Goal: Task Accomplishment & Management: Use online tool/utility

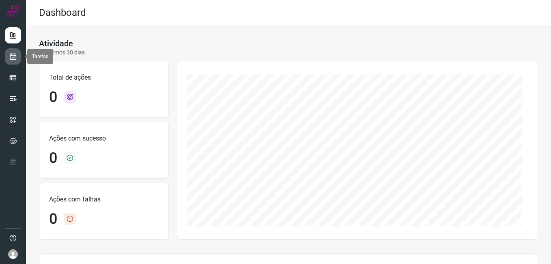
click at [15, 55] on icon at bounding box center [13, 56] width 9 height 8
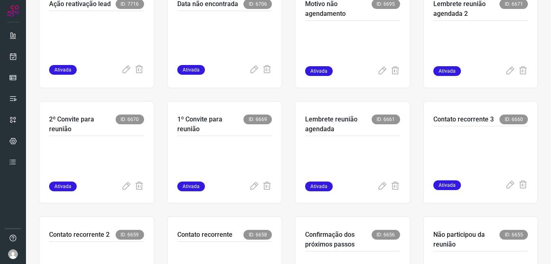
scroll to position [203, 0]
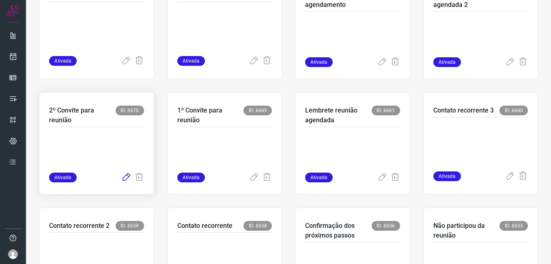
click at [125, 176] on icon at bounding box center [126, 177] width 10 height 10
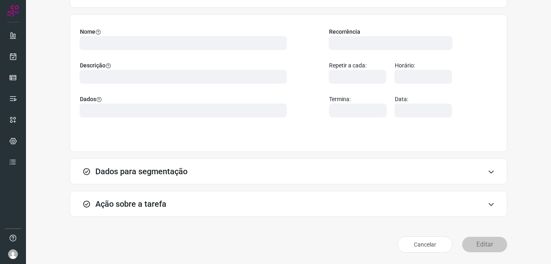
scroll to position [53, 0]
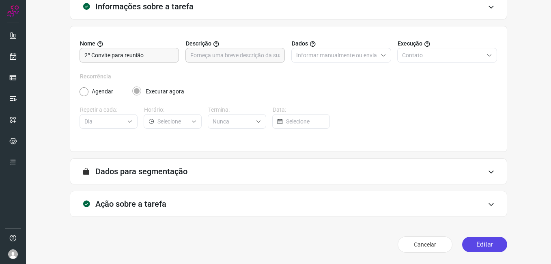
click at [478, 245] on button "Editar" at bounding box center [484, 243] width 45 height 15
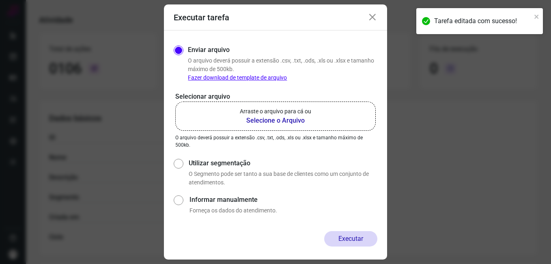
click at [258, 119] on b "Selecione o Arquivo" at bounding box center [275, 121] width 71 height 10
click at [0, 0] on input "Arraste o arquivo para cá ou Selecione o Arquivo" at bounding box center [0, 0] width 0 height 0
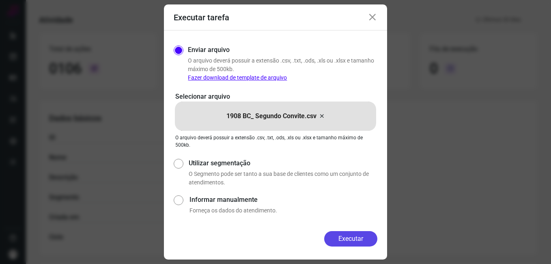
click at [327, 234] on button "Executar" at bounding box center [350, 238] width 53 height 15
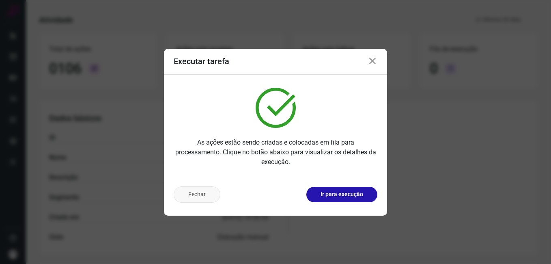
click at [198, 197] on button "Fechar" at bounding box center [197, 194] width 47 height 16
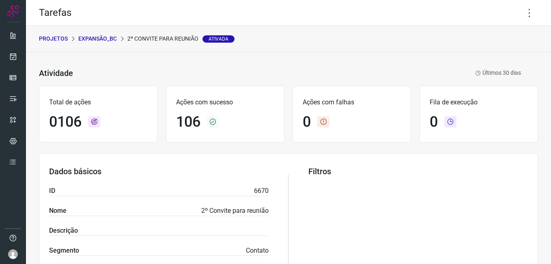
click at [92, 39] on p "Expansão_BC" at bounding box center [97, 38] width 39 height 9
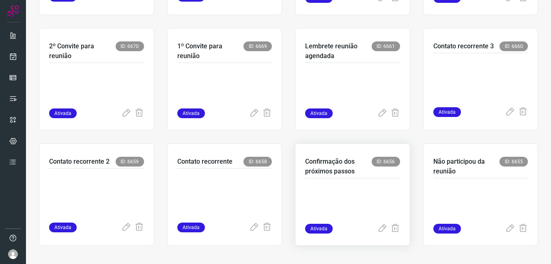
scroll to position [269, 0]
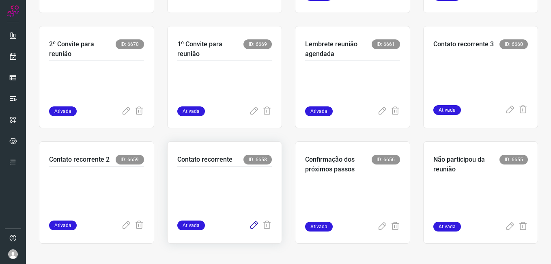
click at [250, 223] on icon at bounding box center [254, 225] width 10 height 10
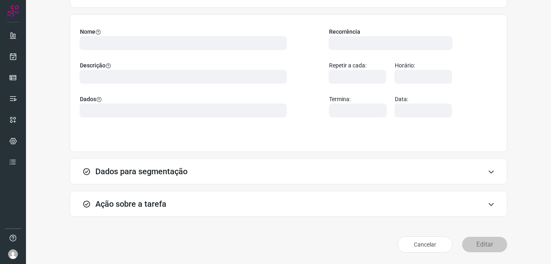
scroll to position [53, 0]
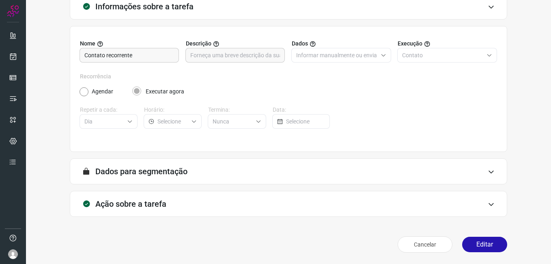
drag, startPoint x: 478, startPoint y: 241, endPoint x: 372, endPoint y: 187, distance: 119.4
click at [479, 241] on button "Editar" at bounding box center [484, 243] width 45 height 15
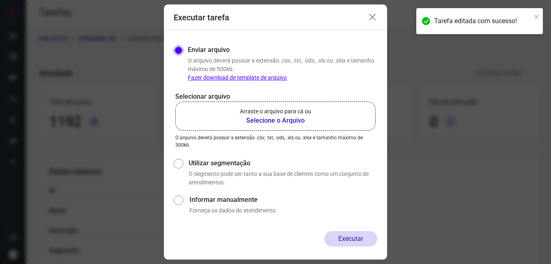
click at [268, 120] on b "Selecione o Arquivo" at bounding box center [275, 121] width 71 height 10
click at [0, 0] on input "Arraste o arquivo para cá ou Selecione o Arquivo" at bounding box center [0, 0] width 0 height 0
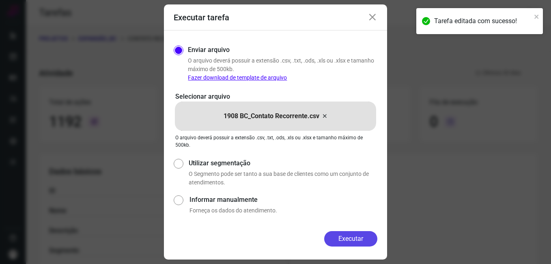
click at [344, 237] on button "Executar" at bounding box center [350, 238] width 53 height 15
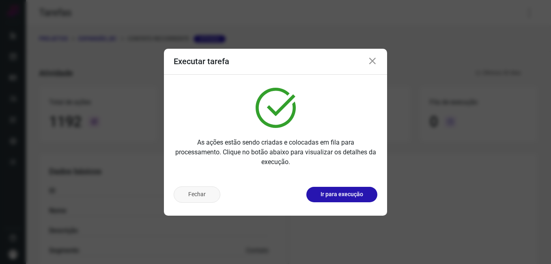
click at [195, 192] on button "Fechar" at bounding box center [197, 194] width 47 height 16
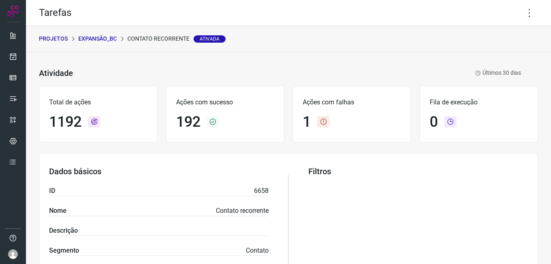
click at [110, 37] on p "Expansão_BC" at bounding box center [97, 38] width 39 height 9
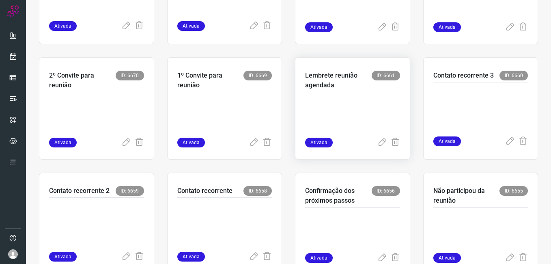
scroll to position [243, 0]
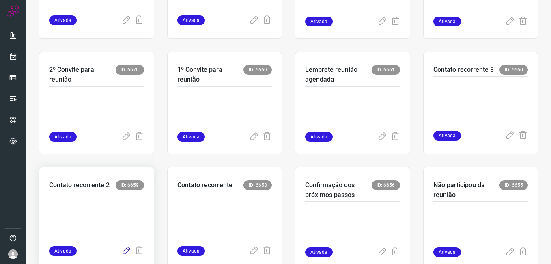
click at [127, 251] on icon at bounding box center [126, 251] width 10 height 10
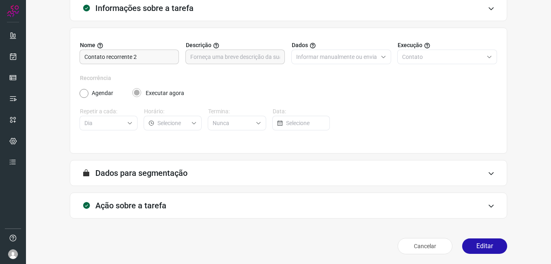
scroll to position [53, 0]
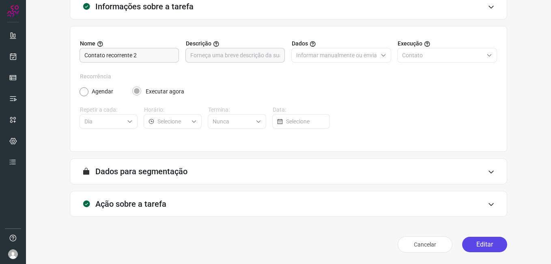
click at [462, 240] on button "Editar" at bounding box center [484, 243] width 45 height 15
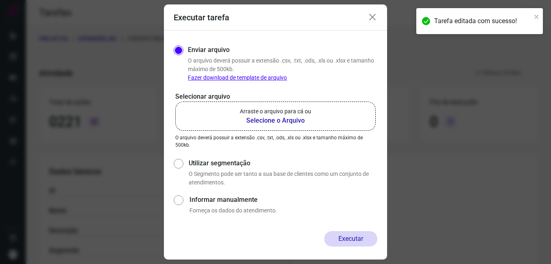
click at [268, 119] on b "Selecione o Arquivo" at bounding box center [275, 121] width 71 height 10
click at [0, 0] on input "Arraste o arquivo para cá ou Selecione o Arquivo" at bounding box center [0, 0] width 0 height 0
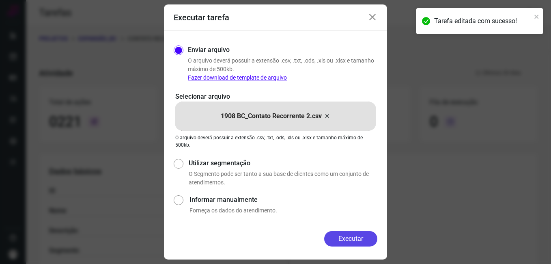
click at [345, 232] on button "Executar" at bounding box center [350, 238] width 53 height 15
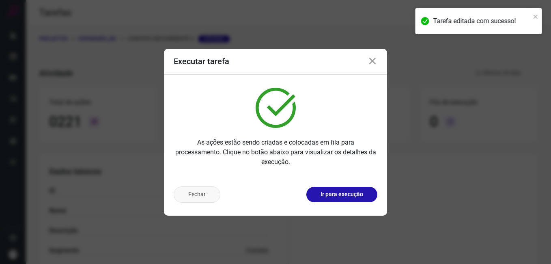
click at [184, 200] on button "Fechar" at bounding box center [197, 194] width 47 height 16
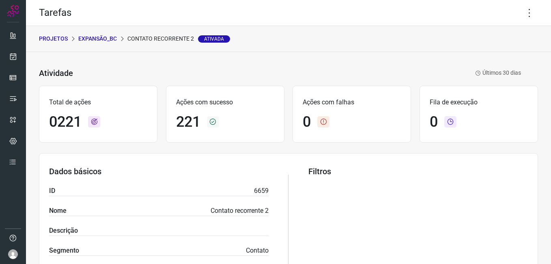
click at [101, 39] on p "Expansão_BC" at bounding box center [97, 38] width 39 height 9
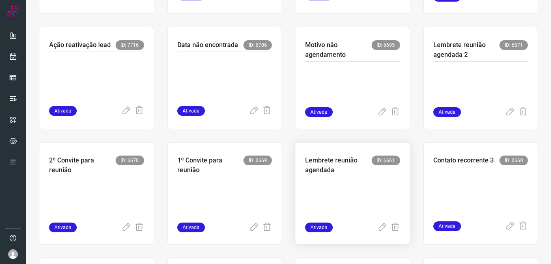
scroll to position [162, 0]
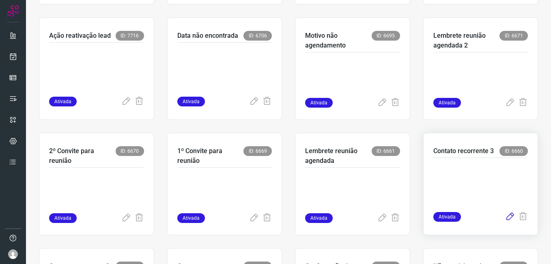
click at [505, 218] on icon at bounding box center [510, 217] width 10 height 10
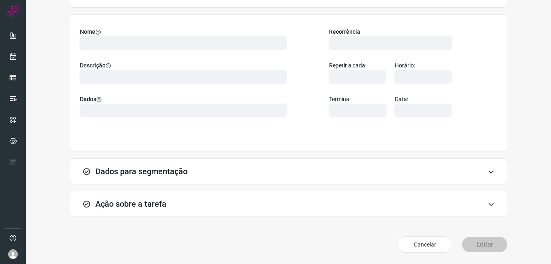
scroll to position [53, 0]
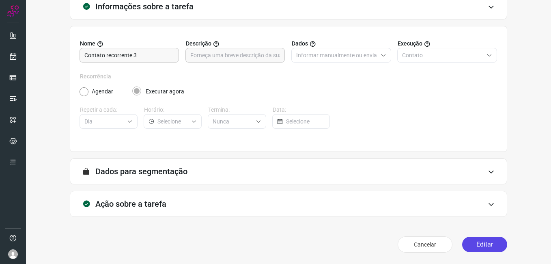
click at [476, 243] on button "Editar" at bounding box center [484, 243] width 45 height 15
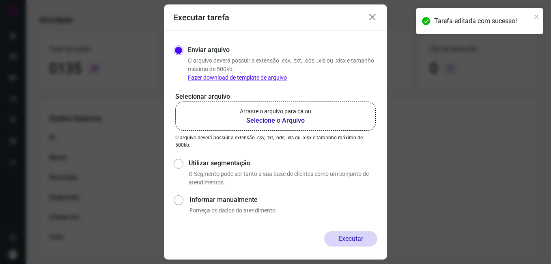
click at [258, 116] on b "Selecione o Arquivo" at bounding box center [275, 121] width 71 height 10
click at [0, 0] on input "Arraste o arquivo para cá ou Selecione o Arquivo" at bounding box center [0, 0] width 0 height 0
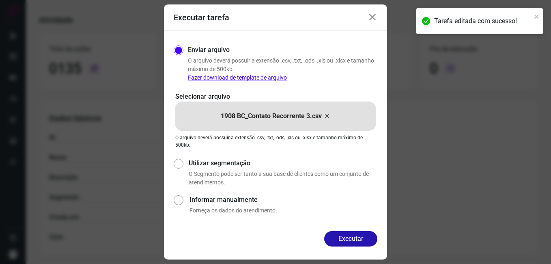
click at [368, 19] on icon at bounding box center [373, 18] width 10 height 10
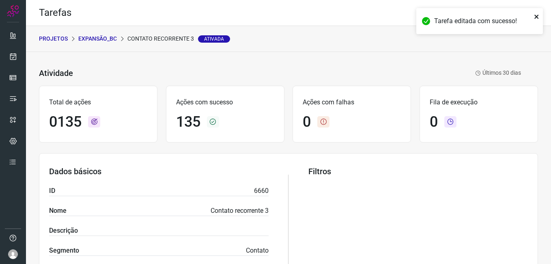
click at [535, 17] on icon "close" at bounding box center [536, 17] width 4 height 4
click at [523, 10] on div "Tarefa editada com sucesso!" at bounding box center [480, 7] width 130 height 3
click at [523, 13] on icon at bounding box center [529, 12] width 17 height 17
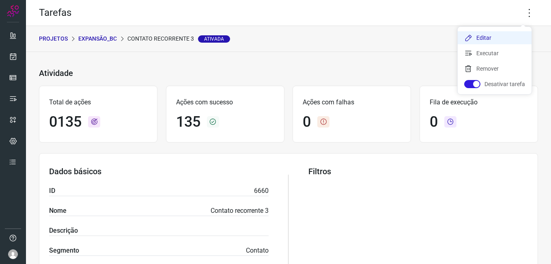
click at [484, 37] on li "Editar" at bounding box center [495, 37] width 74 height 13
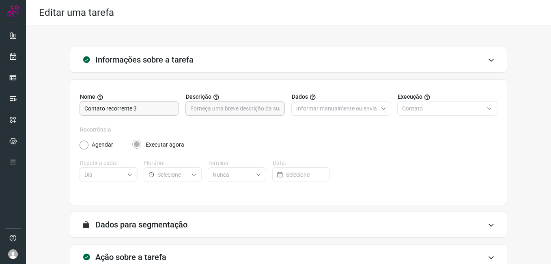
scroll to position [53, 0]
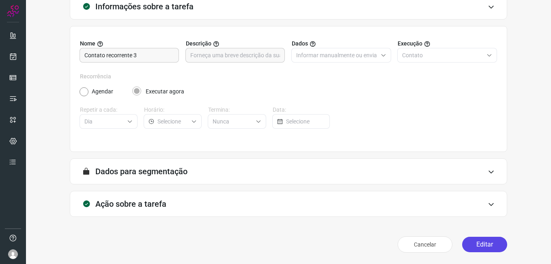
click at [481, 243] on button "Editar" at bounding box center [484, 243] width 45 height 15
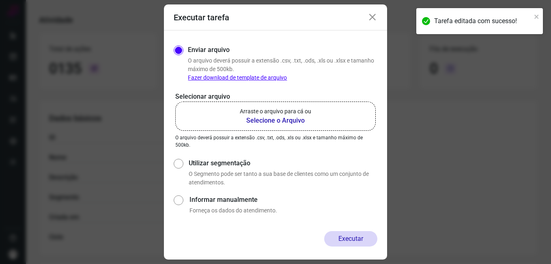
click at [256, 119] on b "Selecione o Arquivo" at bounding box center [275, 121] width 71 height 10
click at [0, 0] on input "Arraste o arquivo para cá ou Selecione o Arquivo" at bounding box center [0, 0] width 0 height 0
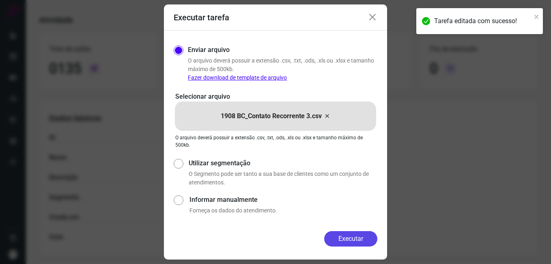
click at [337, 236] on button "Executar" at bounding box center [350, 238] width 53 height 15
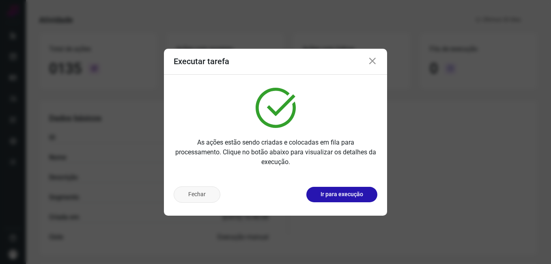
click at [205, 188] on button "Fechar" at bounding box center [197, 194] width 47 height 16
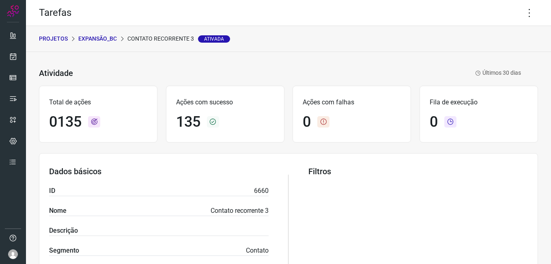
click at [104, 37] on p "Expansão_BC" at bounding box center [97, 38] width 39 height 9
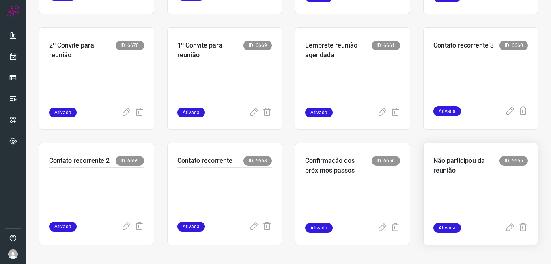
scroll to position [269, 0]
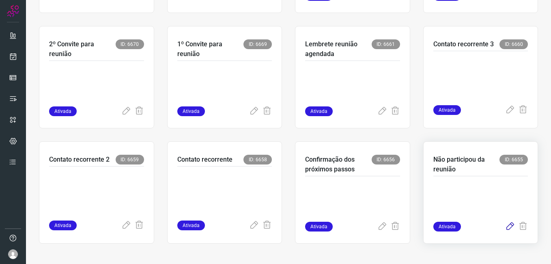
click at [505, 226] on icon at bounding box center [510, 226] width 10 height 10
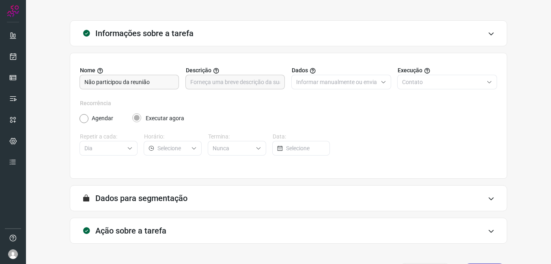
scroll to position [53, 0]
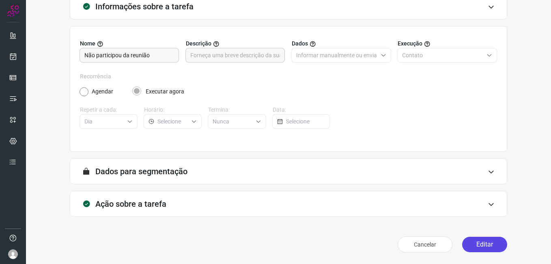
click at [469, 241] on button "Editar" at bounding box center [484, 243] width 45 height 15
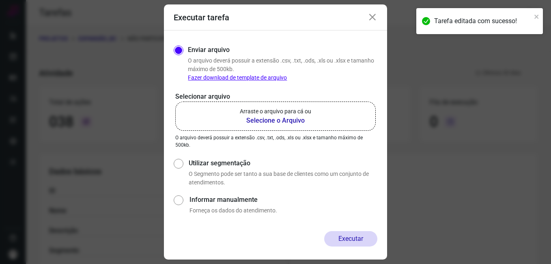
click at [276, 120] on b "Selecione o Arquivo" at bounding box center [275, 121] width 71 height 10
click at [0, 0] on input "Arraste o arquivo para cá ou Selecione o Arquivo" at bounding box center [0, 0] width 0 height 0
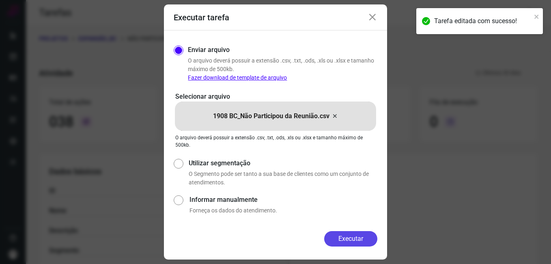
click at [337, 235] on button "Executar" at bounding box center [350, 238] width 53 height 15
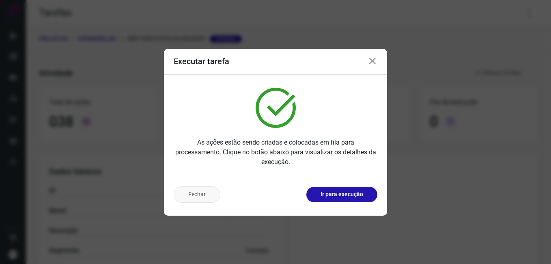
click at [192, 193] on button "Fechar" at bounding box center [197, 194] width 47 height 16
